Goal: Information Seeking & Learning: Compare options

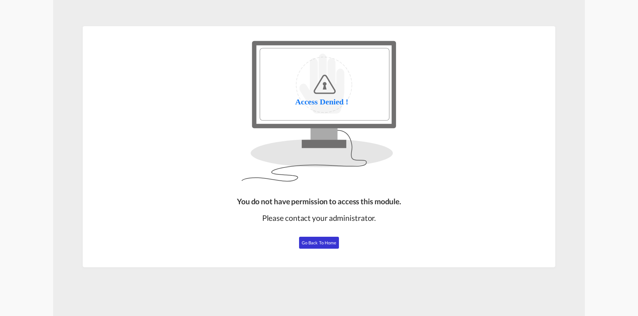
click at [325, 246] on button "Go Back to Home" at bounding box center [319, 243] width 40 height 12
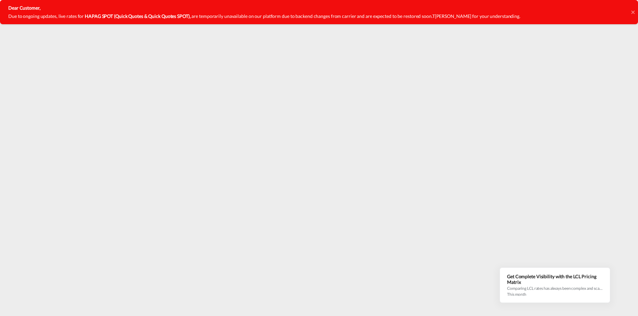
click at [633, 11] on icon at bounding box center [632, 11] width 3 height 3
